Goal: Information Seeking & Learning: Check status

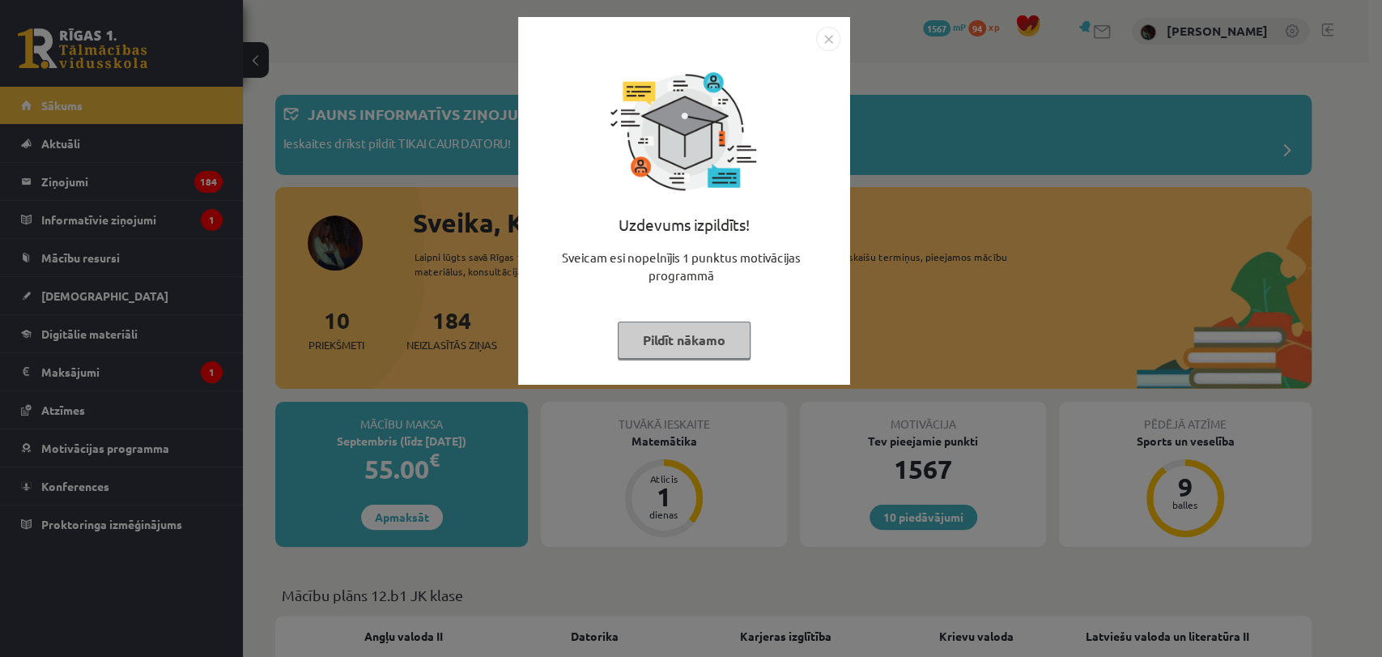
click at [821, 21] on div "Uzdevums izpildīts! Sveicam esi nopelnījis 1 punktus motivācijas programmā Pild…" at bounding box center [684, 201] width 332 height 368
click at [829, 30] on img "Close" at bounding box center [828, 39] width 24 height 24
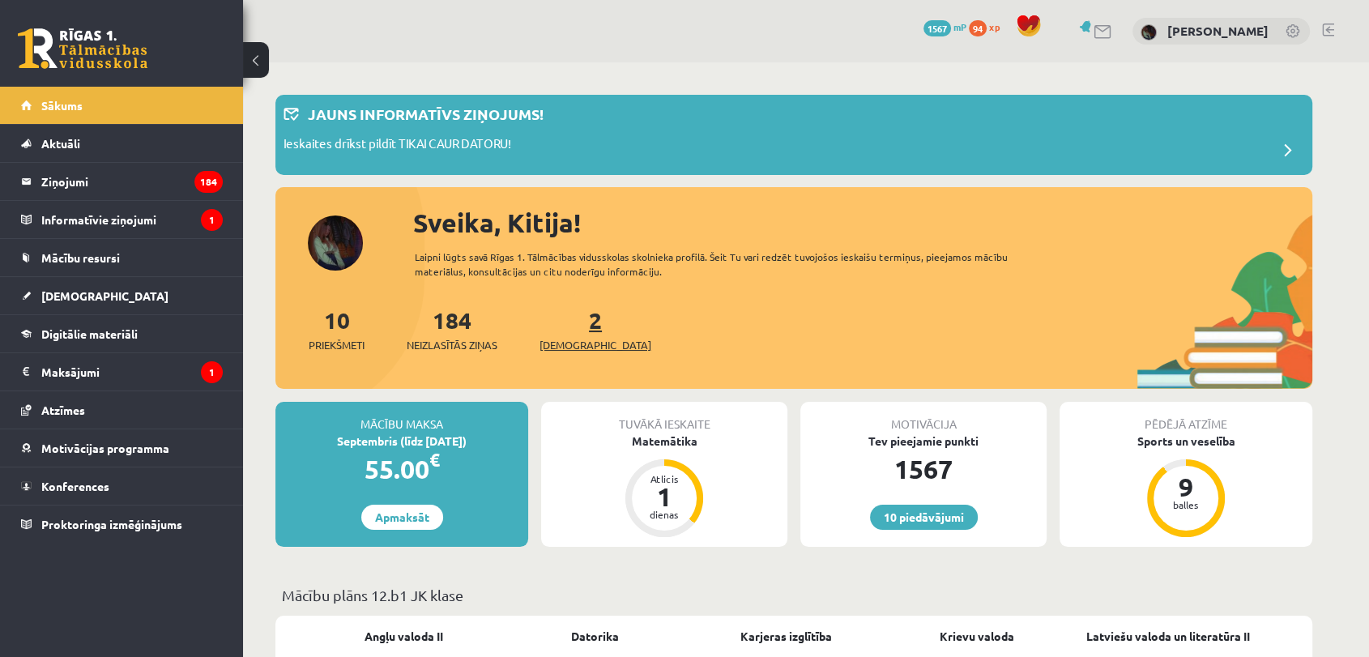
click at [569, 343] on span "[DEMOGRAPHIC_DATA]" at bounding box center [595, 345] width 112 height 16
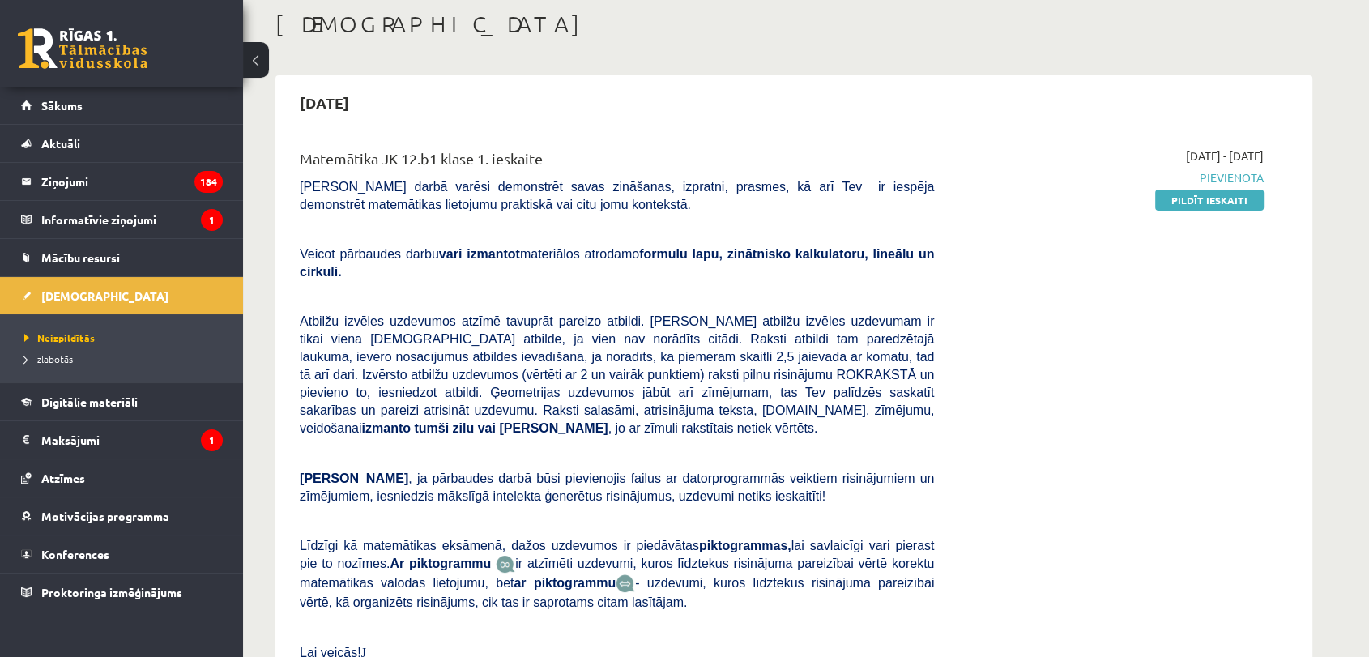
scroll to position [52, 0]
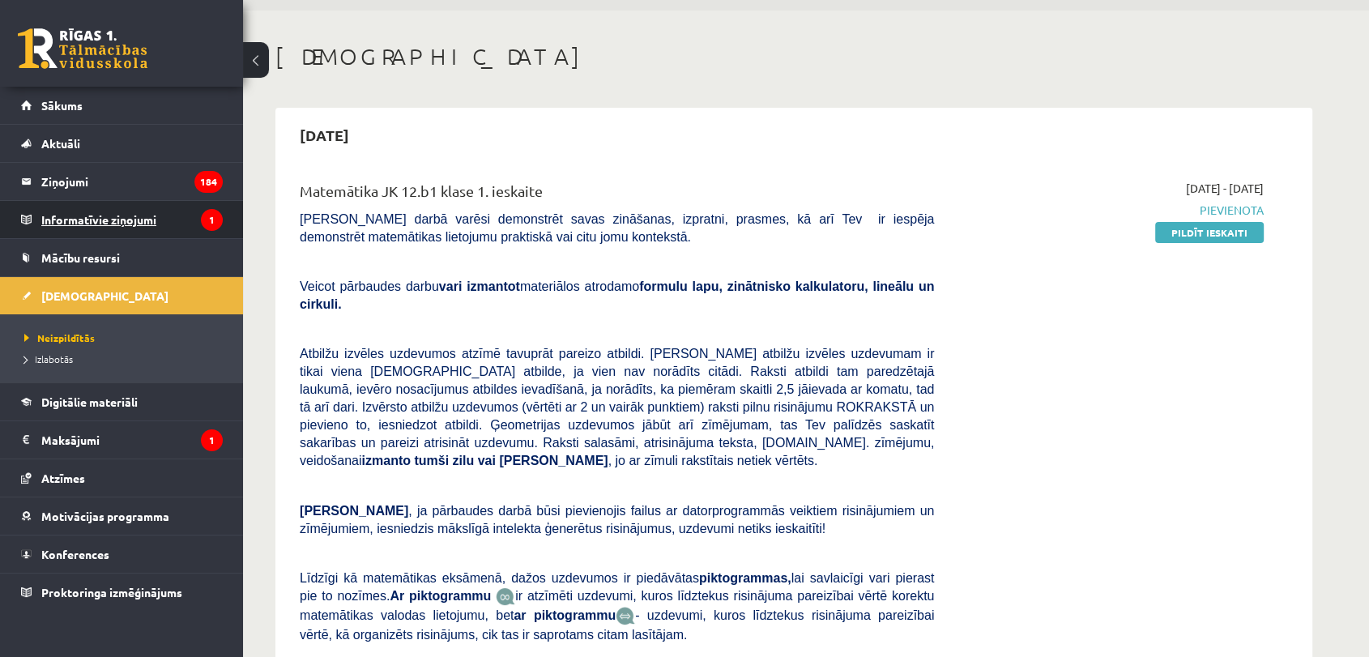
click at [189, 202] on legend "Informatīvie ziņojumi 1" at bounding box center [131, 219] width 181 height 37
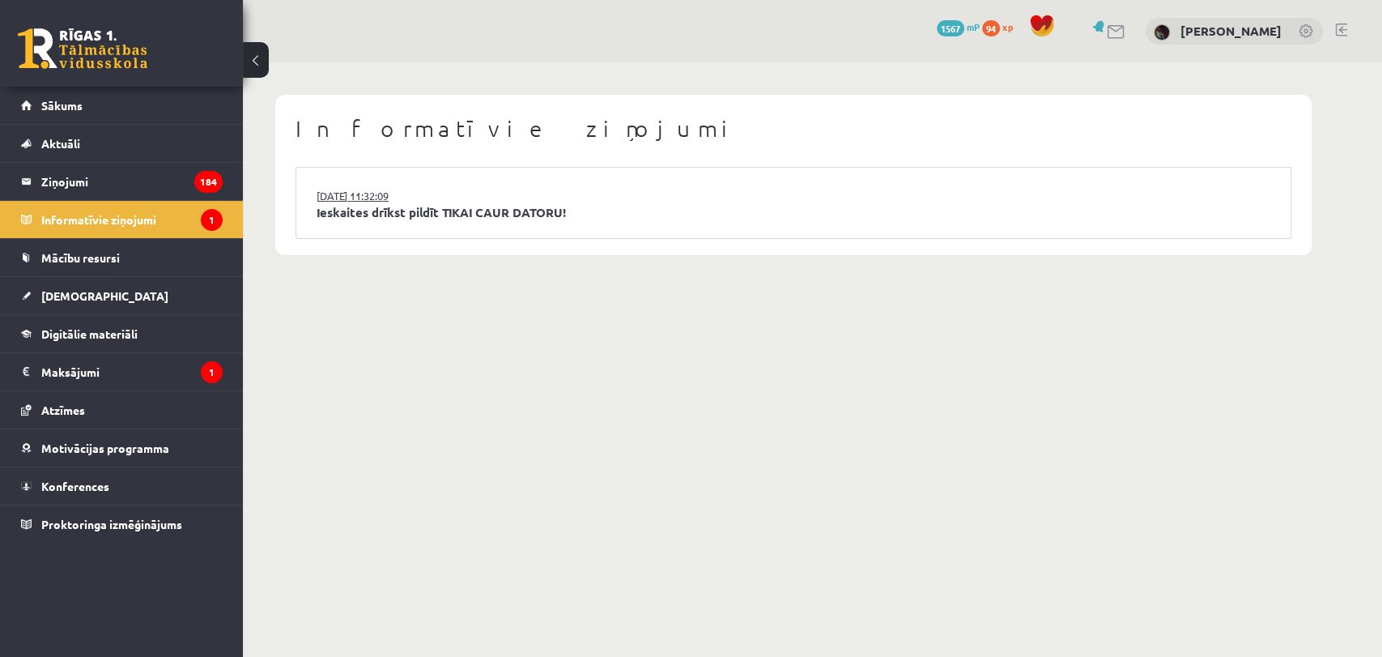
click at [395, 190] on link "15.09.2025 11:32:09" at bounding box center [377, 196] width 121 height 16
